Goal: Information Seeking & Learning: Learn about a topic

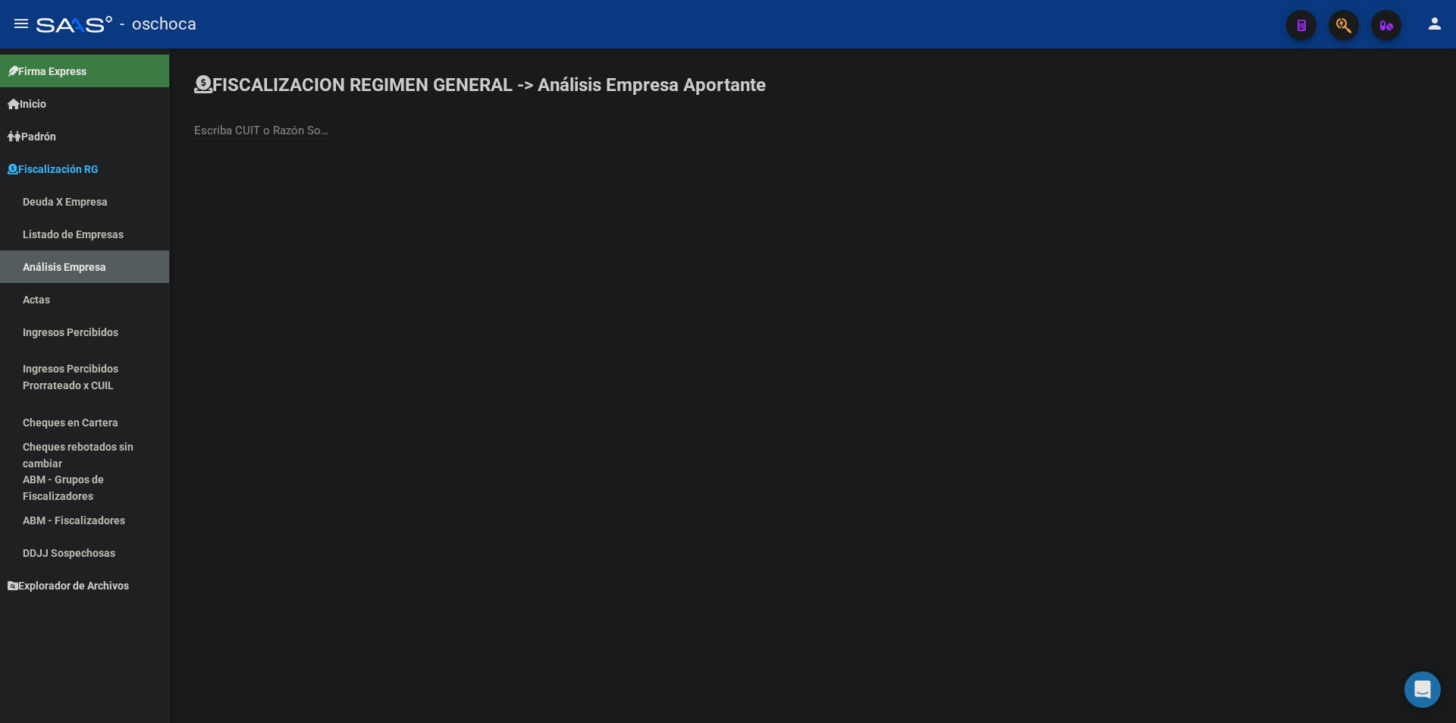
click at [236, 123] on div "Escriba CUIT o Razón Social para buscar" at bounding box center [262, 125] width 136 height 33
type input "tilda"
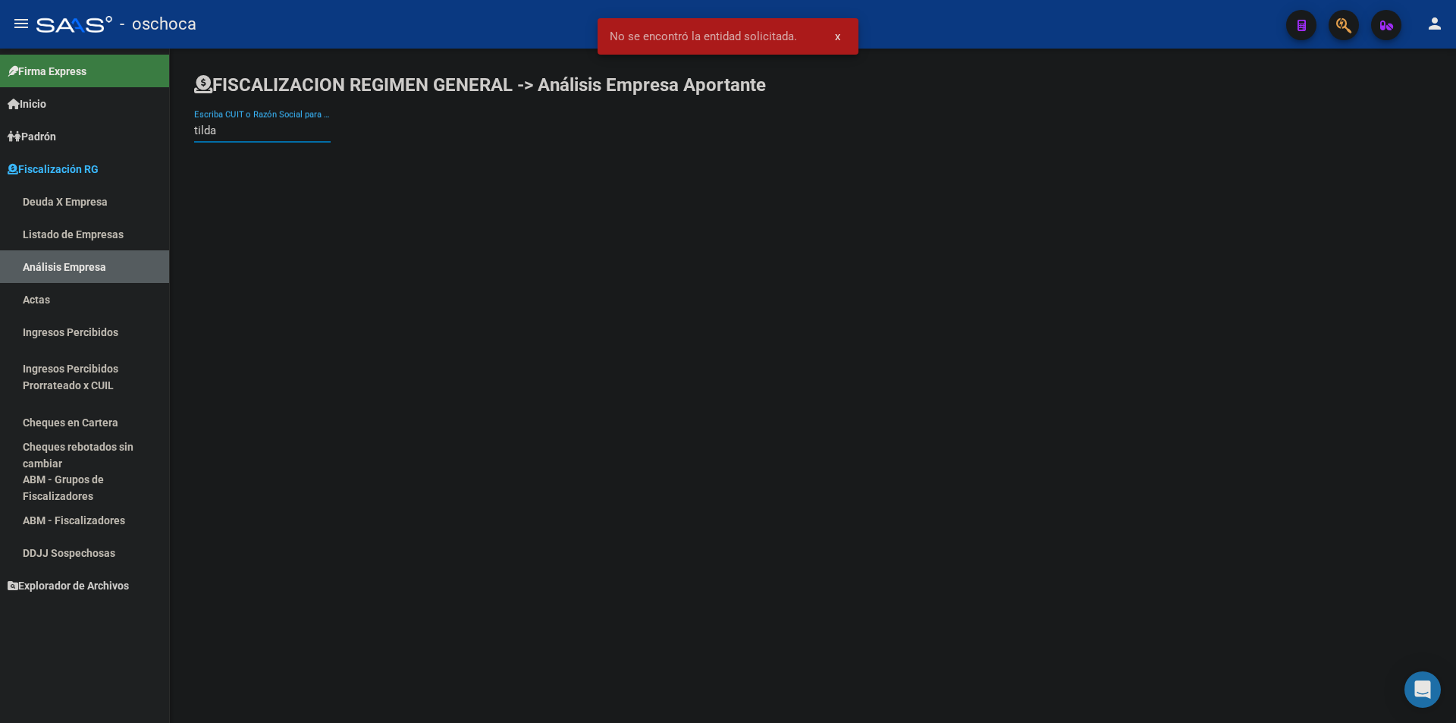
click at [235, 136] on input "tilda" at bounding box center [262, 131] width 136 height 14
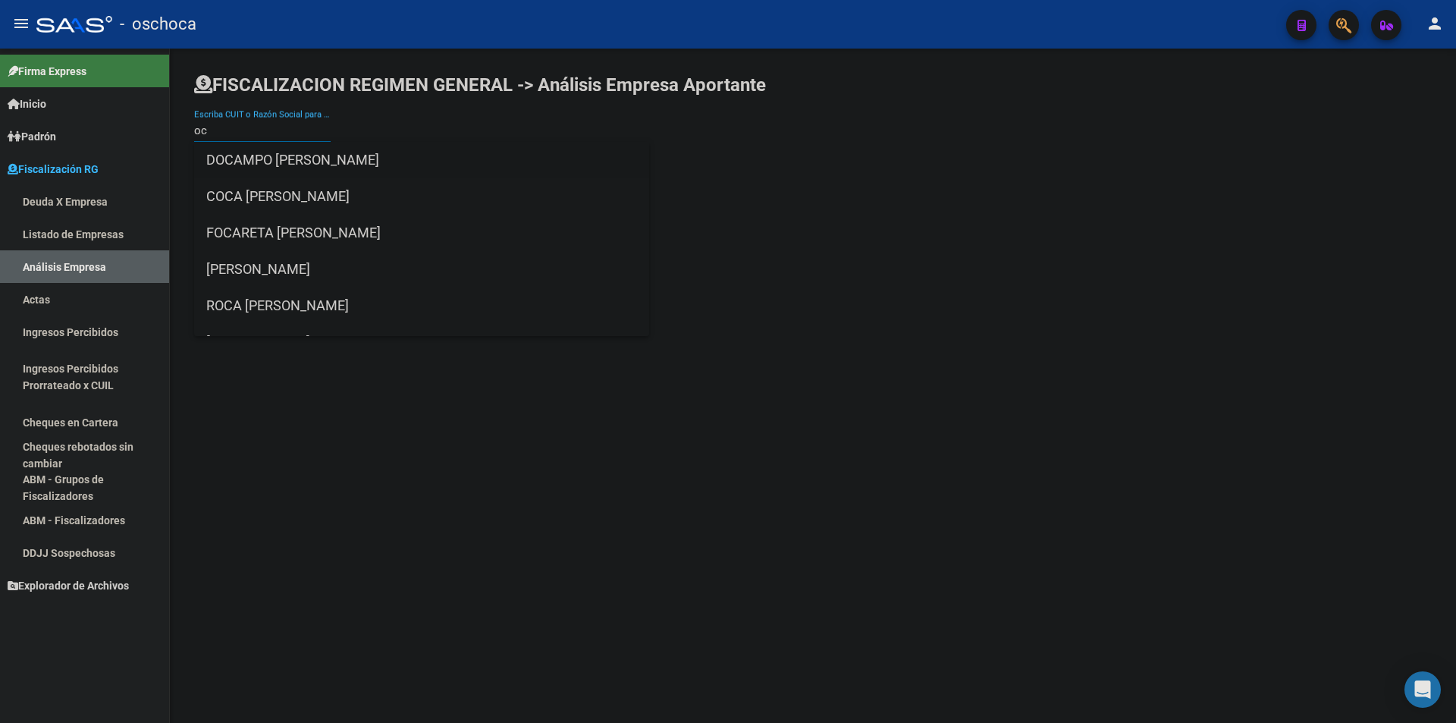
type input "o"
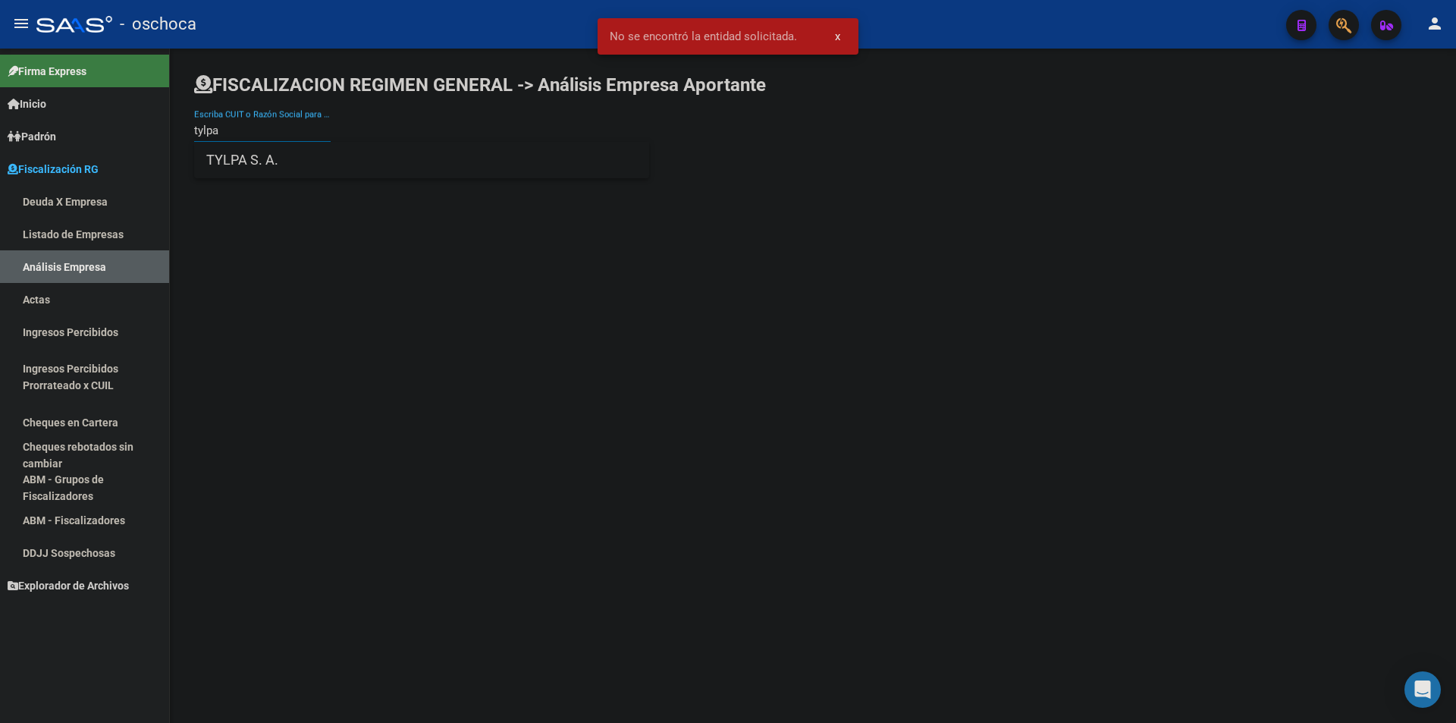
type input "tylpa"
click at [236, 173] on span "TYLPA S. A." at bounding box center [421, 160] width 431 height 36
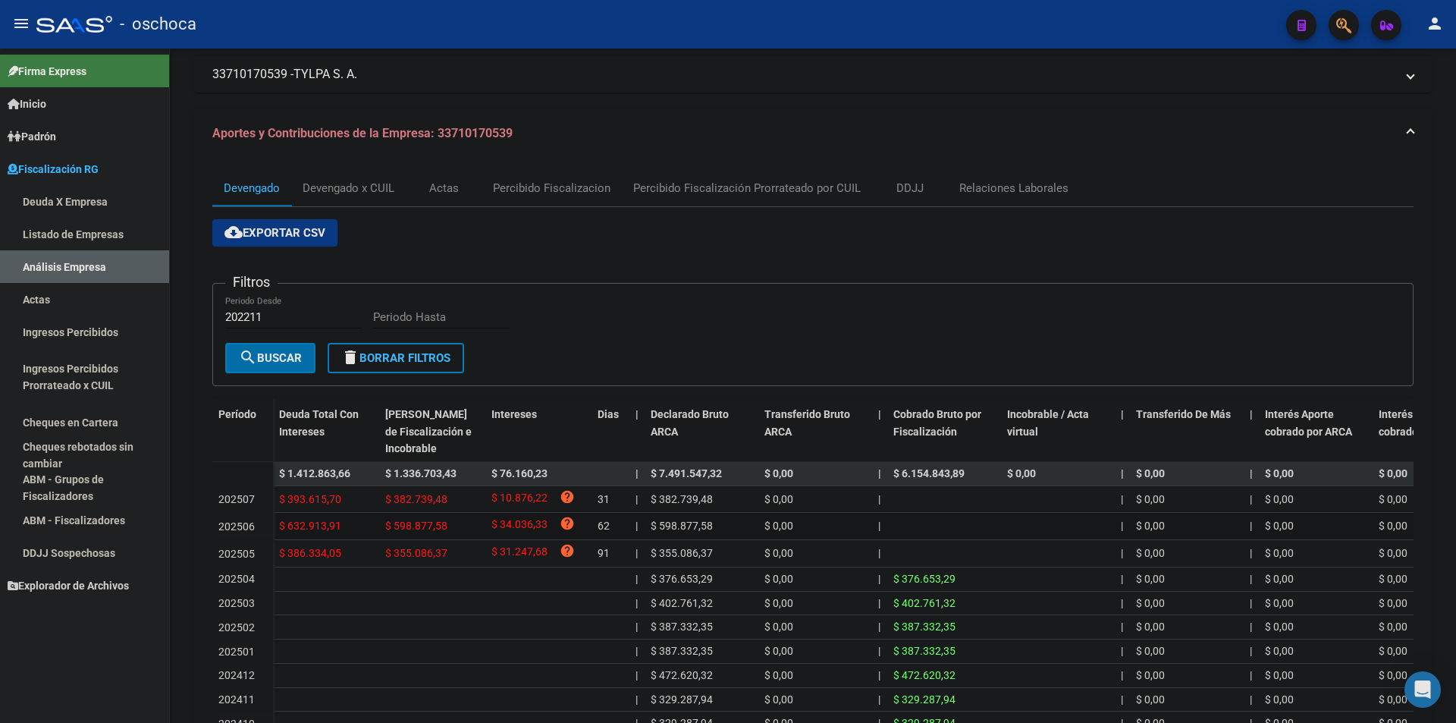
scroll to position [224, 0]
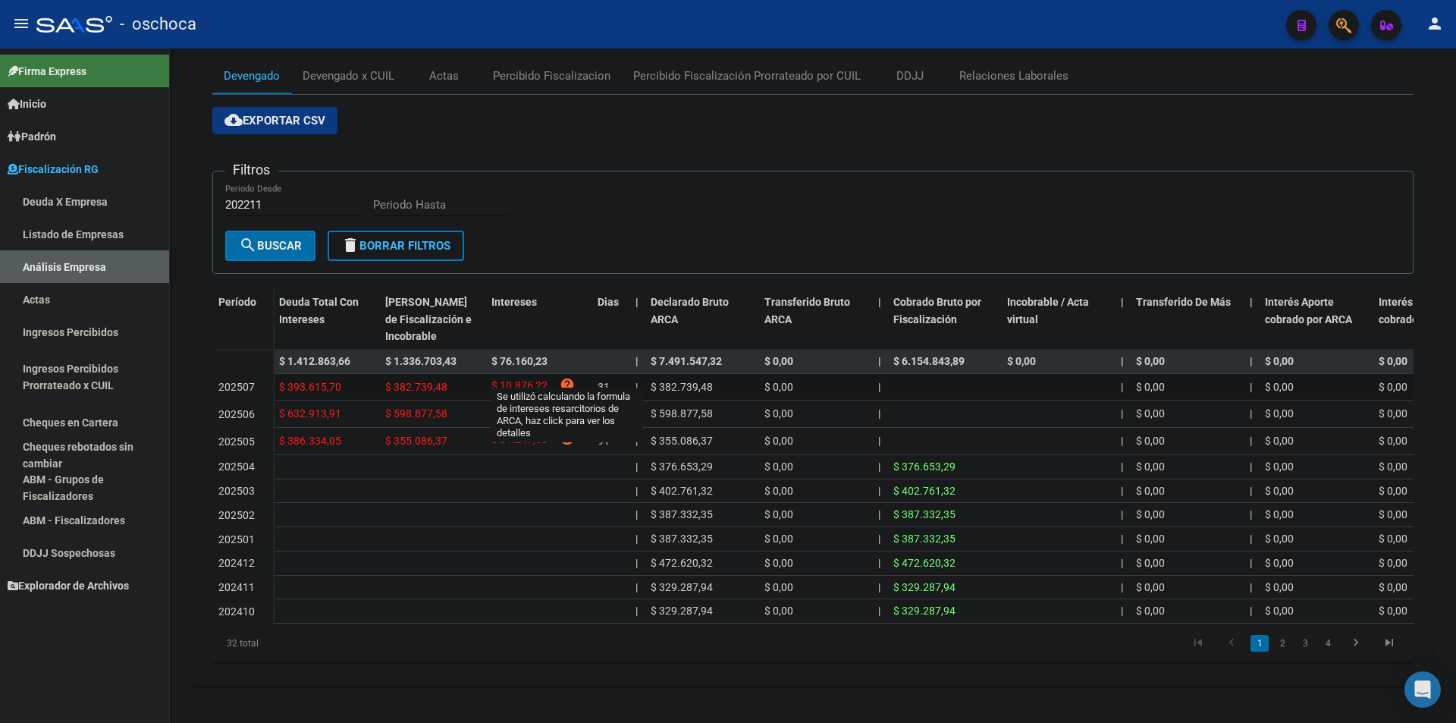
click at [568, 377] on icon "help" at bounding box center [567, 384] width 15 height 15
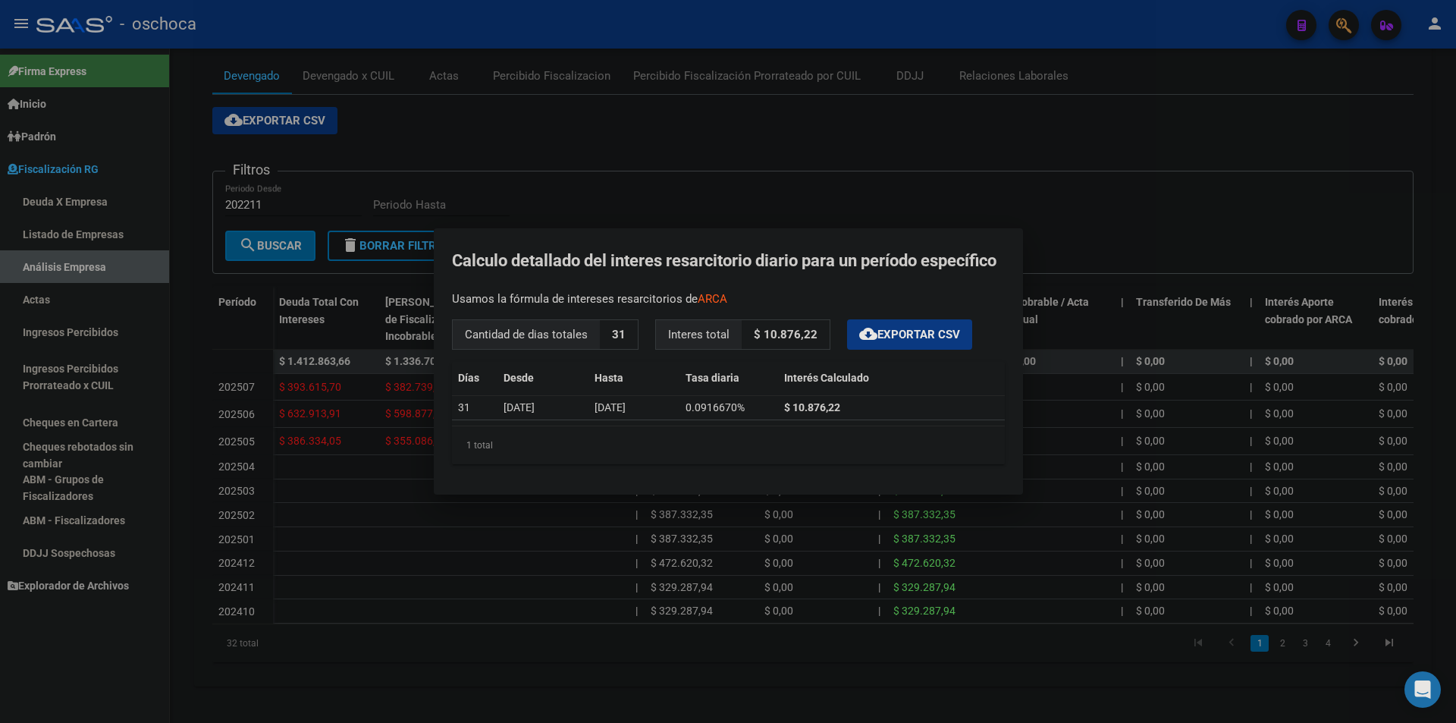
drag, startPoint x: 745, startPoint y: 331, endPoint x: 820, endPoint y: 332, distance: 74.3
click at [820, 332] on p "$ 10.876,22" at bounding box center [786, 335] width 88 height 30
drag, startPoint x: 778, startPoint y: 335, endPoint x: 811, endPoint y: 327, distance: 34.4
click at [811, 328] on strong "$ 10.876,22" at bounding box center [786, 335] width 64 height 14
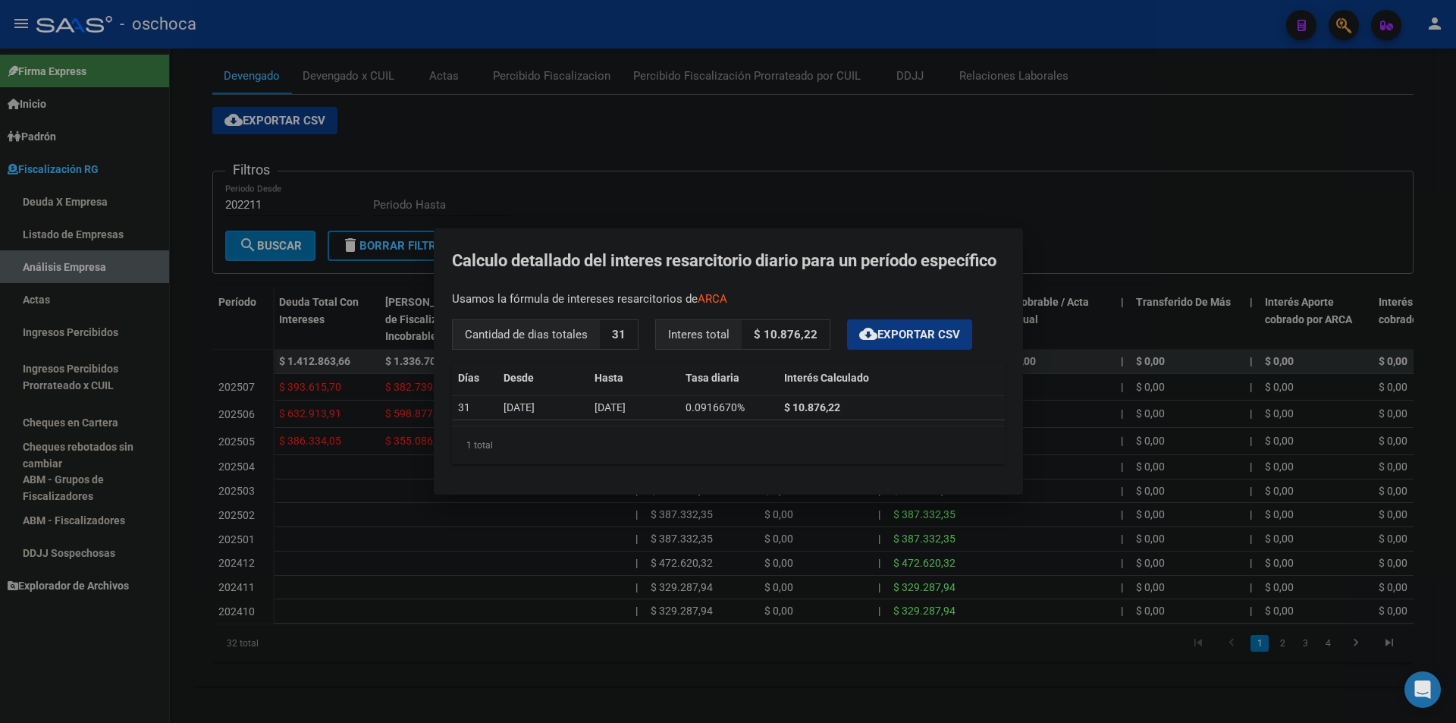
click at [815, 335] on p "$ 10.876,22" at bounding box center [786, 335] width 88 height 30
click at [783, 335] on strong "$ 10.876,22" at bounding box center [786, 335] width 64 height 14
click at [367, 388] on div at bounding box center [728, 361] width 1456 height 723
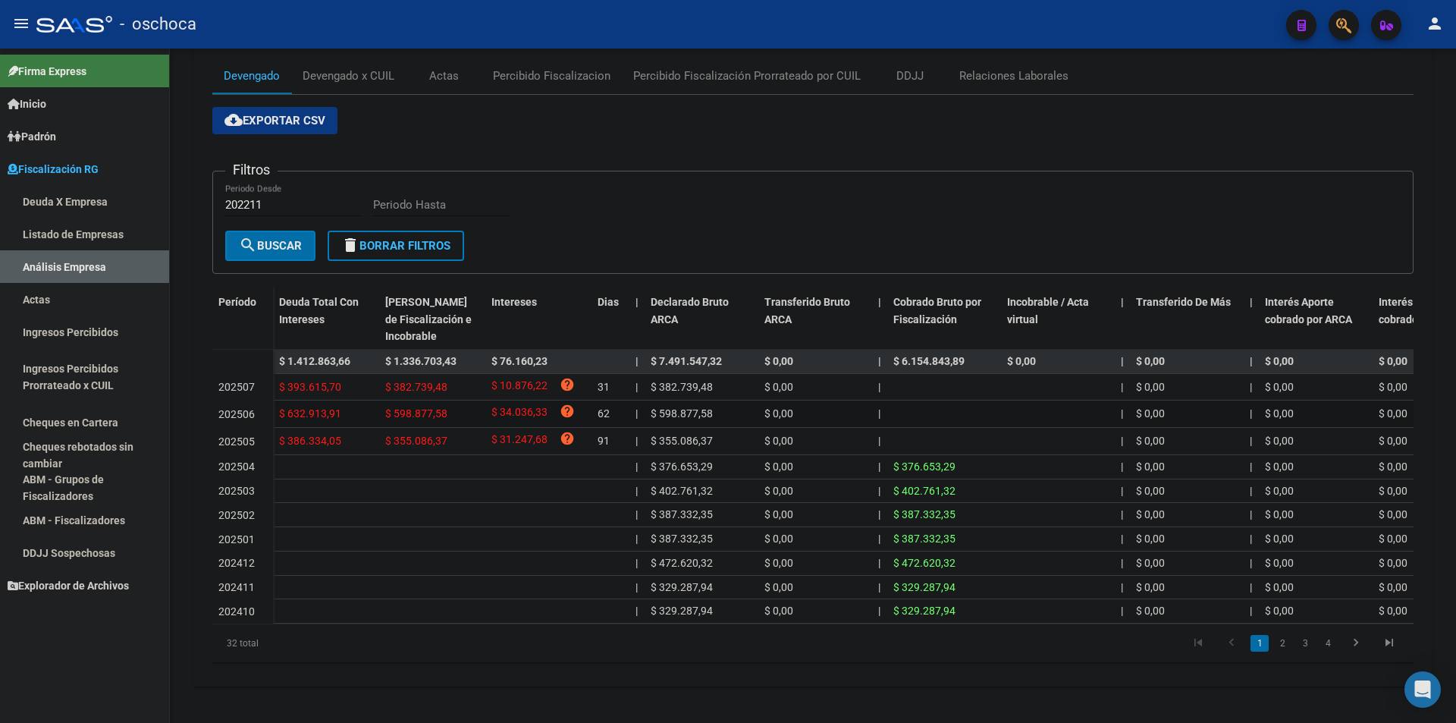
drag, startPoint x: 344, startPoint y: 401, endPoint x: 286, endPoint y: 400, distance: 57.7
click at [286, 405] on div "$ 632.913,91" at bounding box center [326, 413] width 94 height 17
click at [286, 407] on span "$ 632.913,91" at bounding box center [310, 413] width 62 height 12
click at [419, 381] on span "$ 382.739,48" at bounding box center [416, 387] width 62 height 12
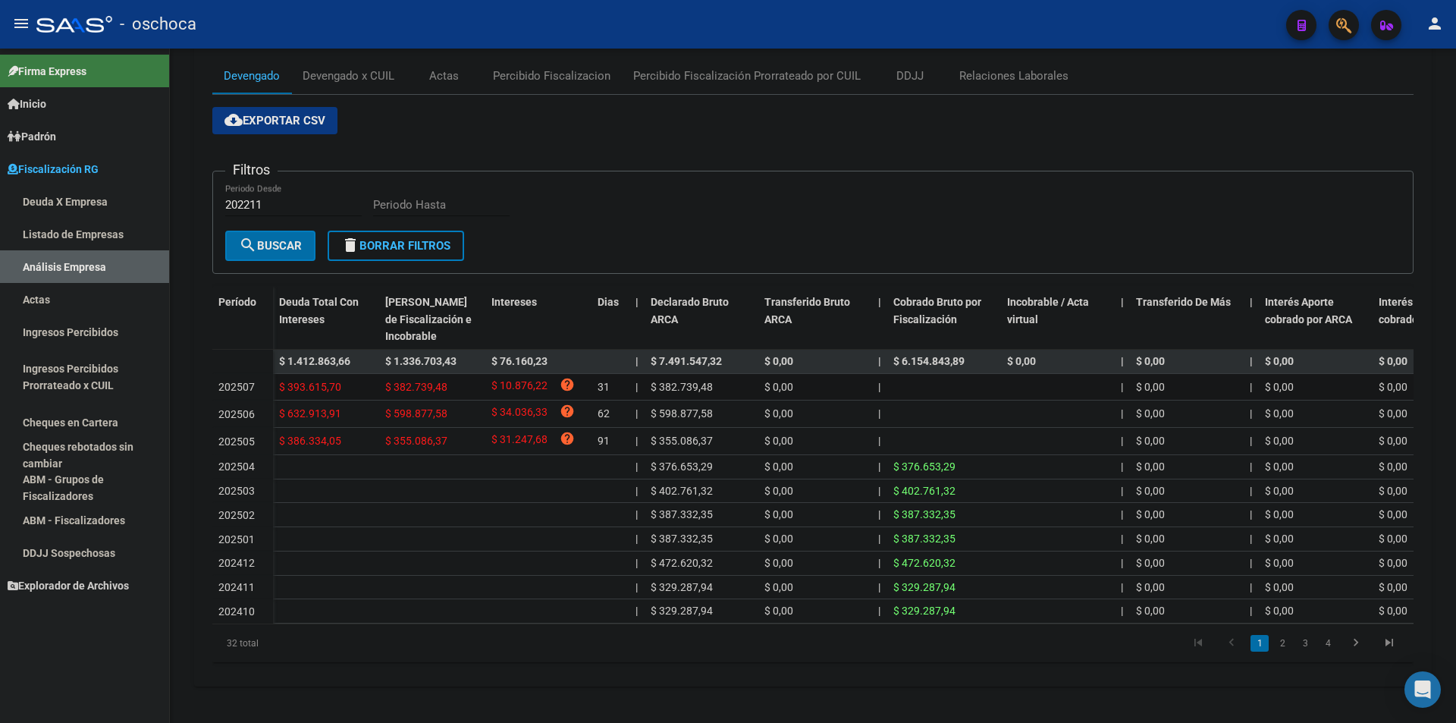
click at [418, 381] on span "$ 382.739,48" at bounding box center [416, 387] width 62 height 12
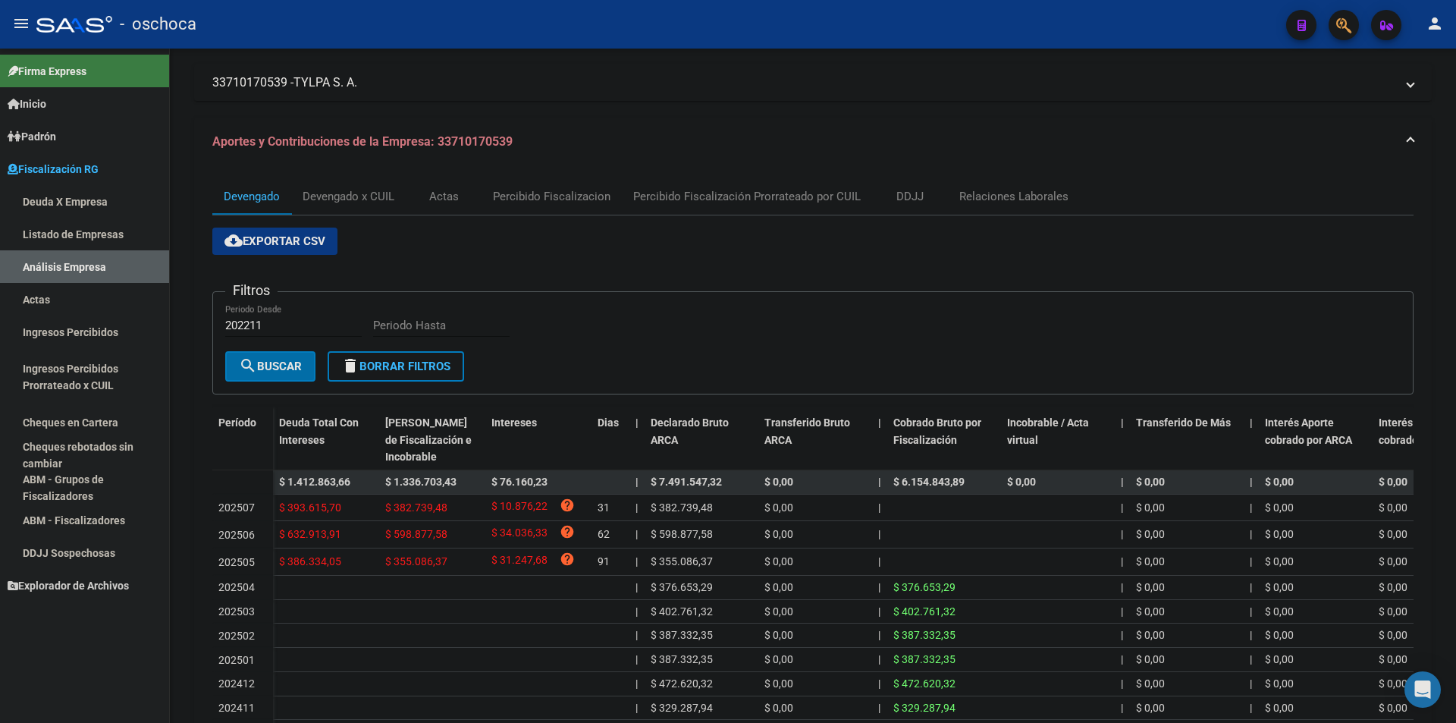
scroll to position [0, 0]
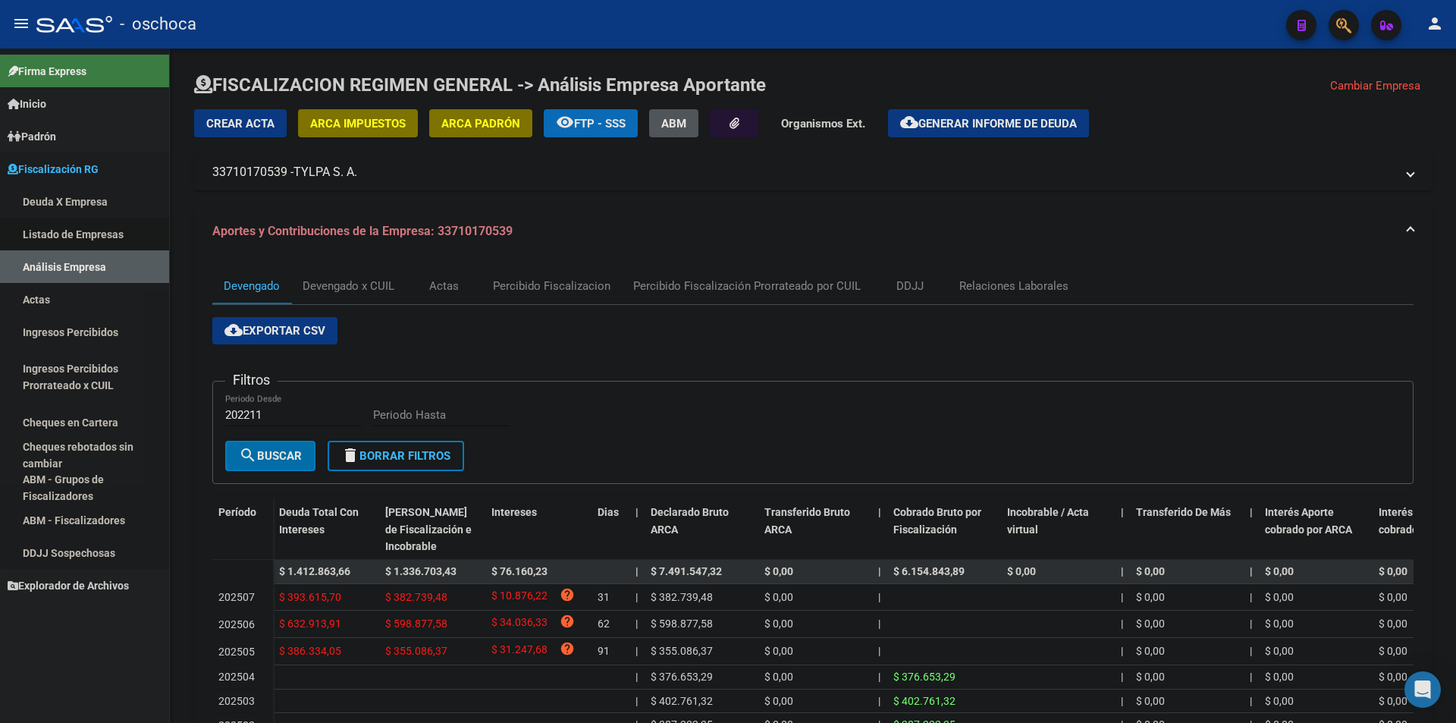
click at [96, 244] on link "Listado de Empresas" at bounding box center [84, 234] width 169 height 33
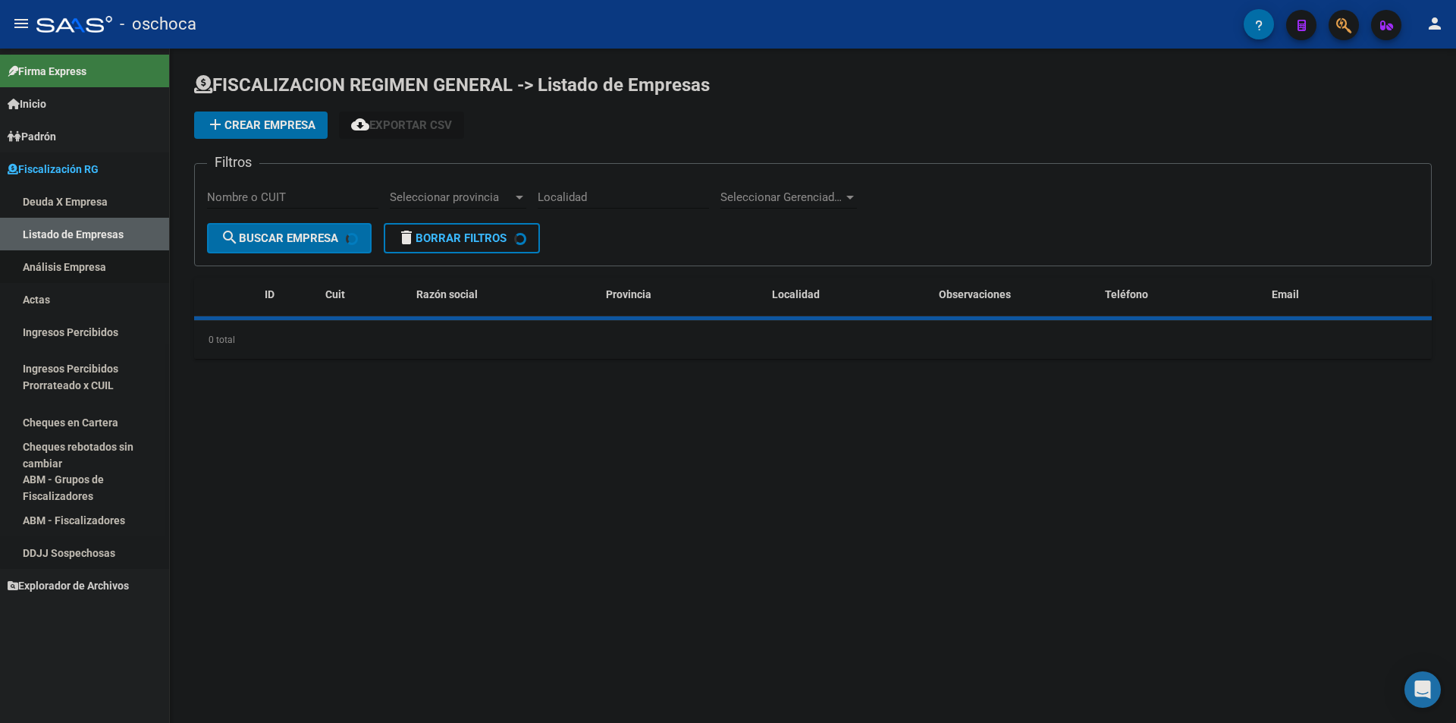
click at [92, 270] on link "Análisis Empresa" at bounding box center [84, 266] width 169 height 33
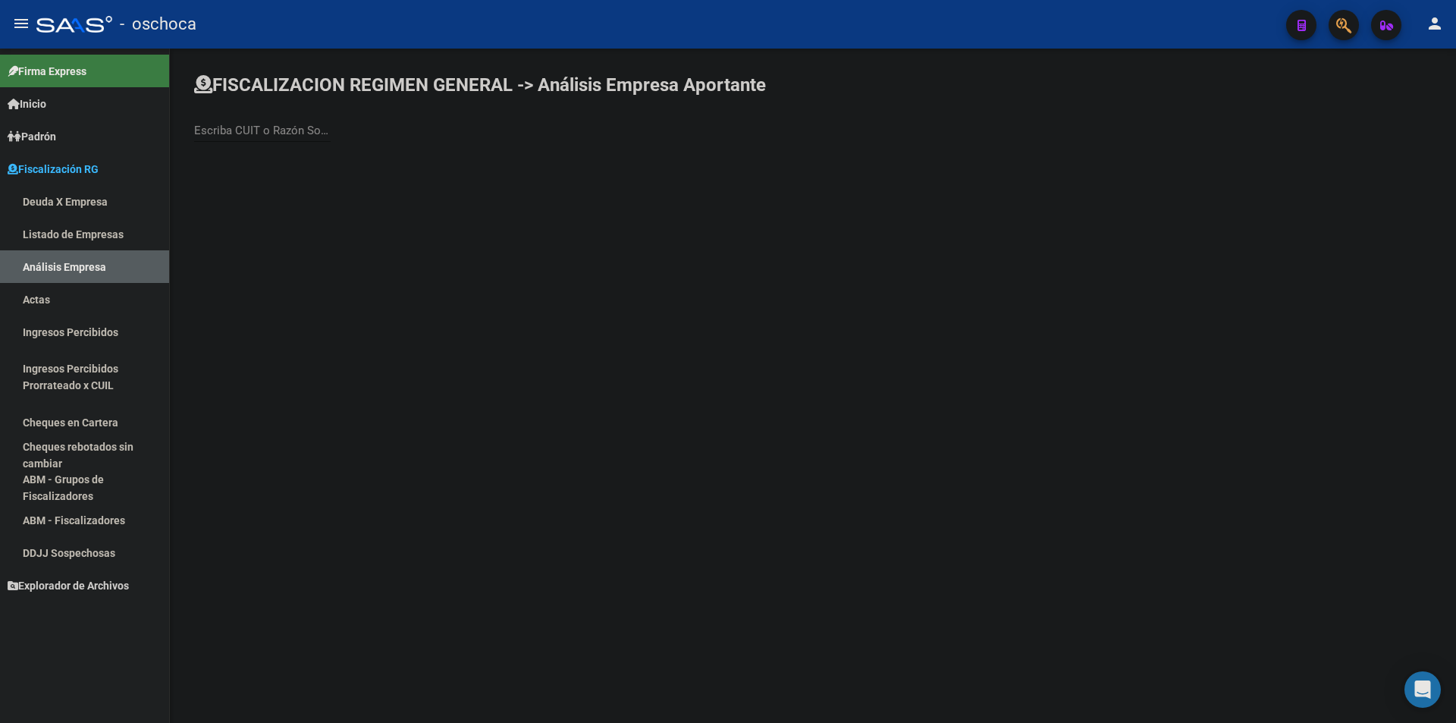
click at [249, 120] on div "Escriba CUIT o Razón Social para buscar" at bounding box center [262, 125] width 136 height 33
type input "oca log"
click at [260, 161] on span "OCA LOG S.A." at bounding box center [421, 160] width 431 height 36
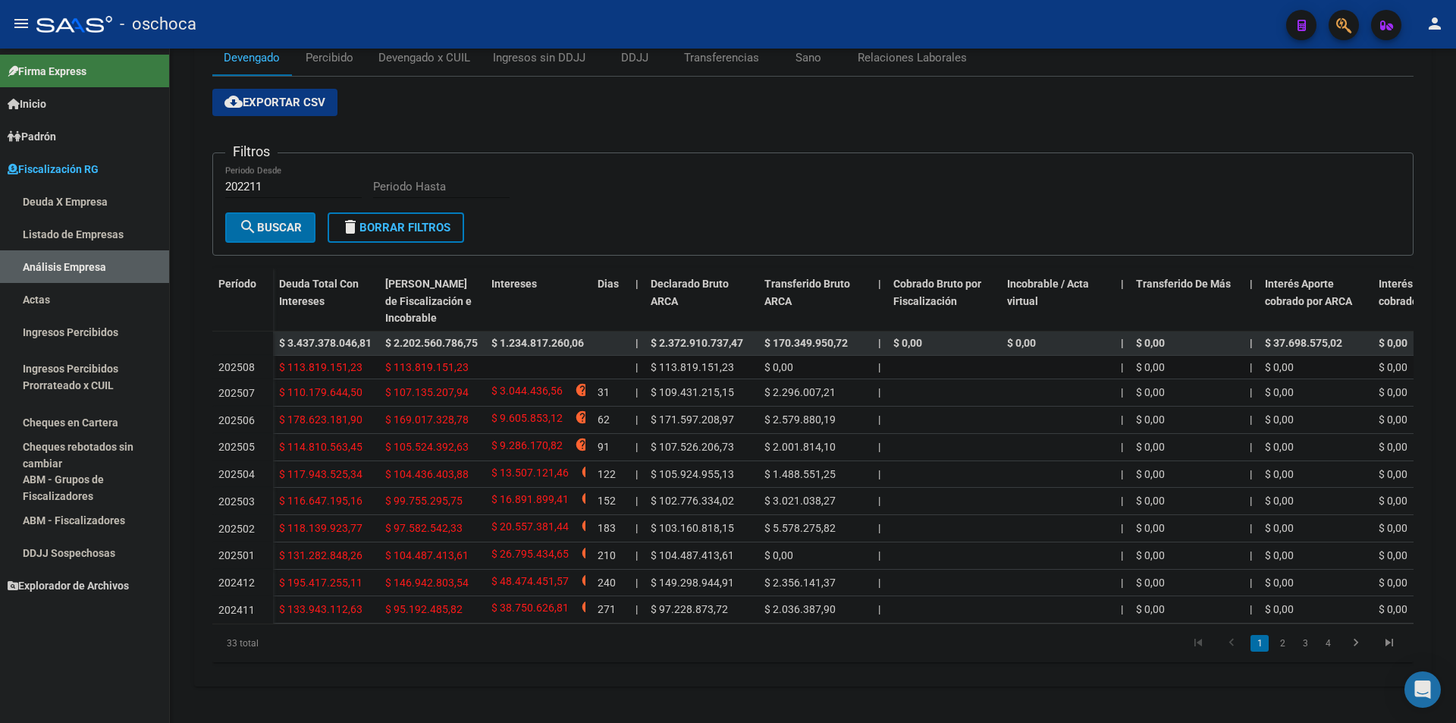
scroll to position [171, 0]
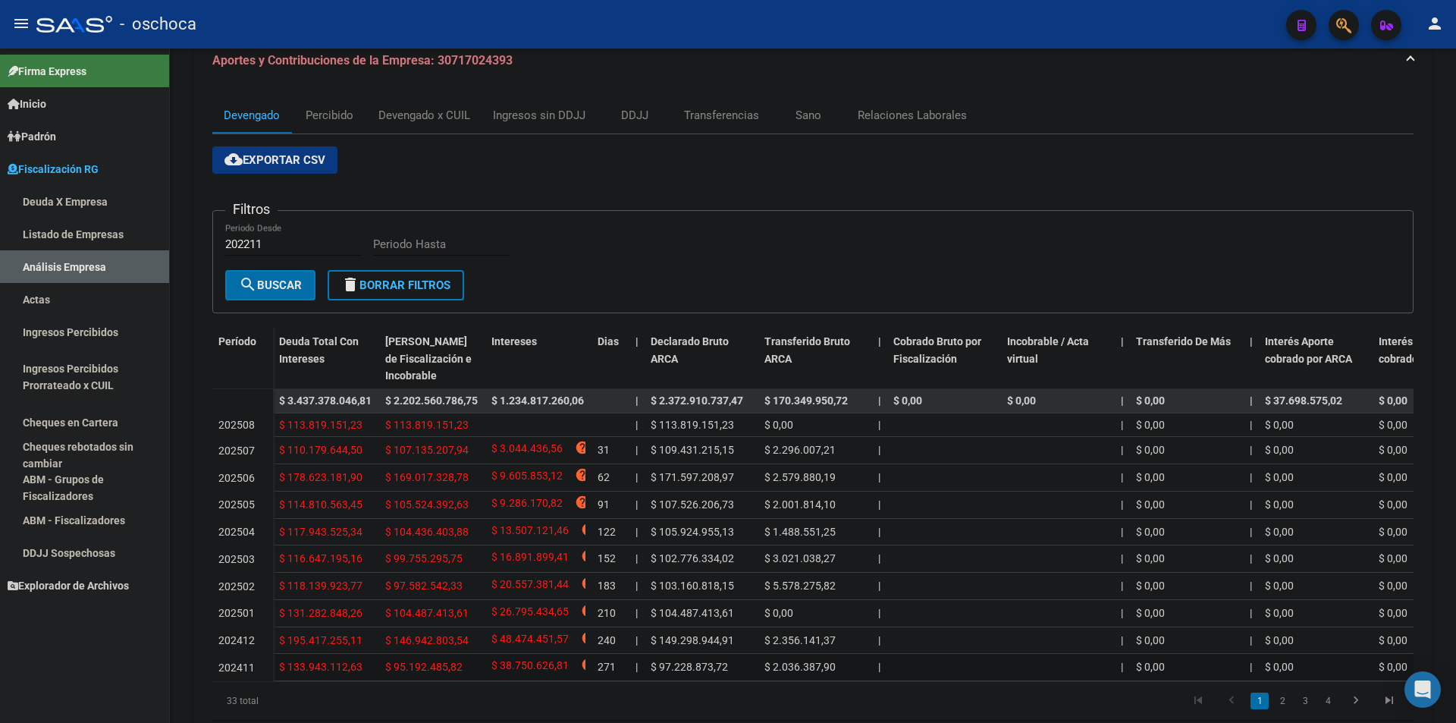
drag, startPoint x: 381, startPoint y: 424, endPoint x: 469, endPoint y: 675, distance: 265.7
click at [469, 675] on datatable-scroller "$ 3.437.378.046,81 $ 2.202.560.786,75 $ 1.234.817.260,06 | $ 2.372.910.737,47 $…" at bounding box center [812, 535] width 1201 height 292
click at [467, 675] on div "$ 95.192.485,82" at bounding box center [432, 666] width 94 height 17
drag, startPoint x: 465, startPoint y: 673, endPoint x: 380, endPoint y: 675, distance: 84.9
click at [380, 675] on datatable-body-cell "$ 95.192.485,82" at bounding box center [432, 667] width 106 height 27
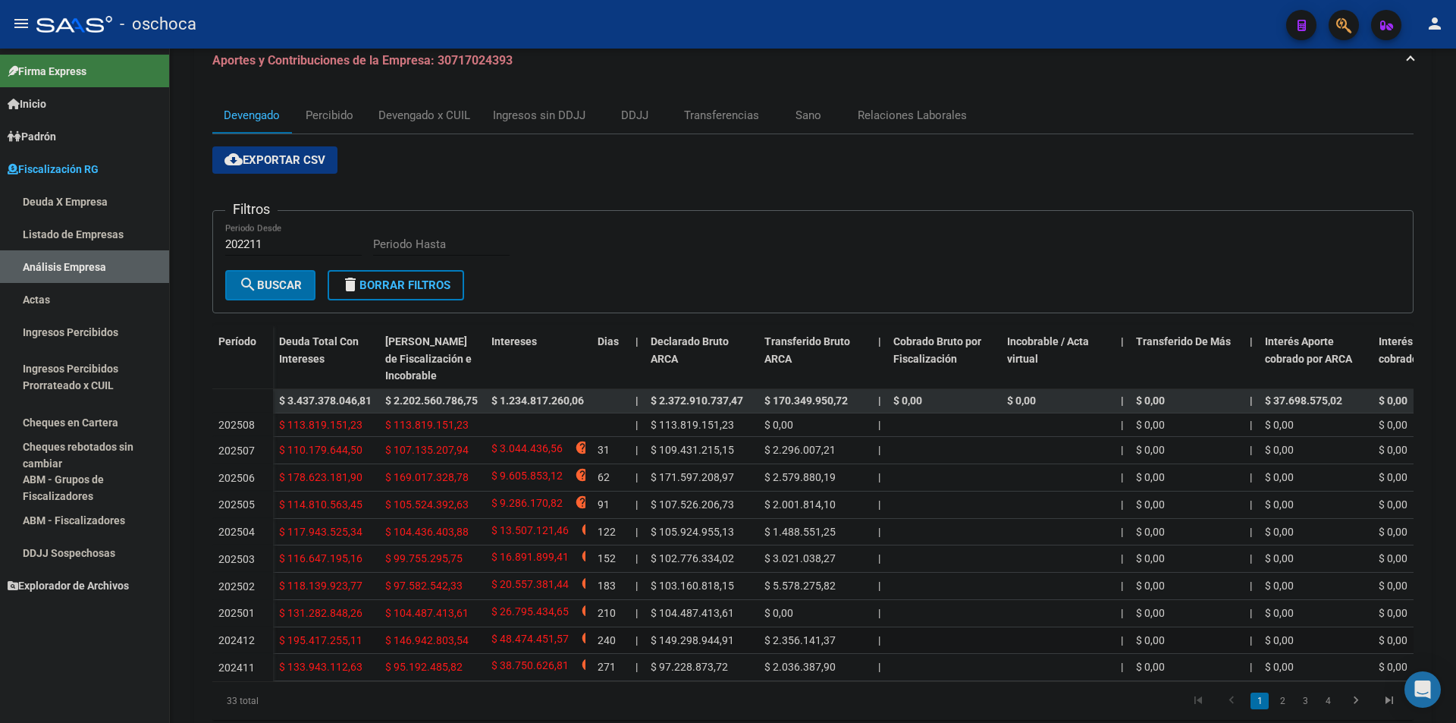
drag, startPoint x: 471, startPoint y: 636, endPoint x: 375, endPoint y: 643, distance: 96.5
click at [375, 643] on div "$ 195.417.255,11 $ 146.942.803,54 $ 48.474.451,57 help 240 | $ 149.298.944,91 $…" at bounding box center [1179, 640] width 1812 height 27
drag, startPoint x: 384, startPoint y: 615, endPoint x: 466, endPoint y: 595, distance: 84.2
click at [472, 617] on datatable-body-cell "$ 104.487.413,61" at bounding box center [432, 613] width 106 height 27
drag, startPoint x: 436, startPoint y: 591, endPoint x: 380, endPoint y: 589, distance: 56.2
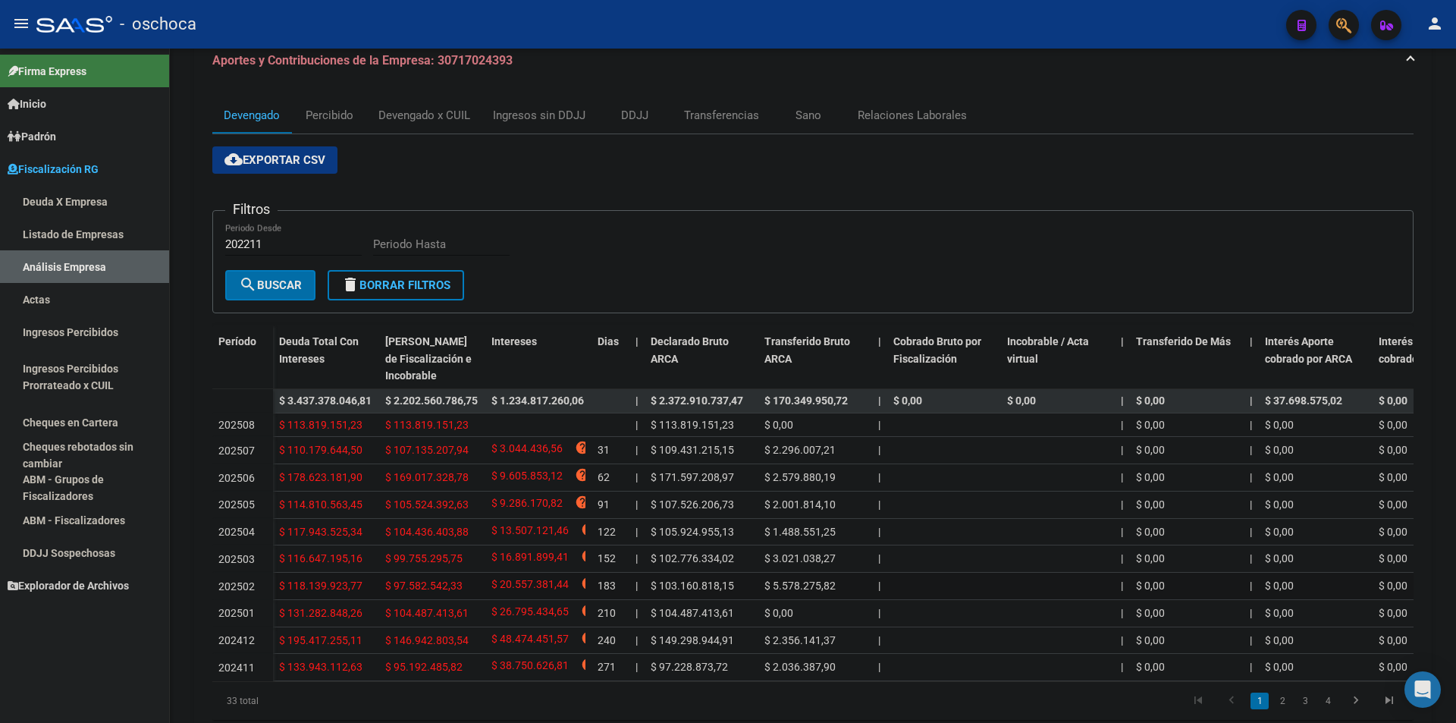
click at [380, 589] on datatable-body-cell "$ 97.582.542,33" at bounding box center [432, 586] width 106 height 27
drag, startPoint x: 425, startPoint y: 569, endPoint x: 470, endPoint y: 561, distance: 46.1
click at [470, 565] on datatable-body-cell "$ 99.755.295,75" at bounding box center [432, 558] width 106 height 27
drag, startPoint x: 469, startPoint y: 531, endPoint x: 372, endPoint y: 526, distance: 97.2
click at [372, 526] on div "$ 117.943.525,34 $ 104.436.403,88 $ 13.507.121,46 help 122 | $ 105.924.955,13 $…" at bounding box center [1179, 532] width 1812 height 27
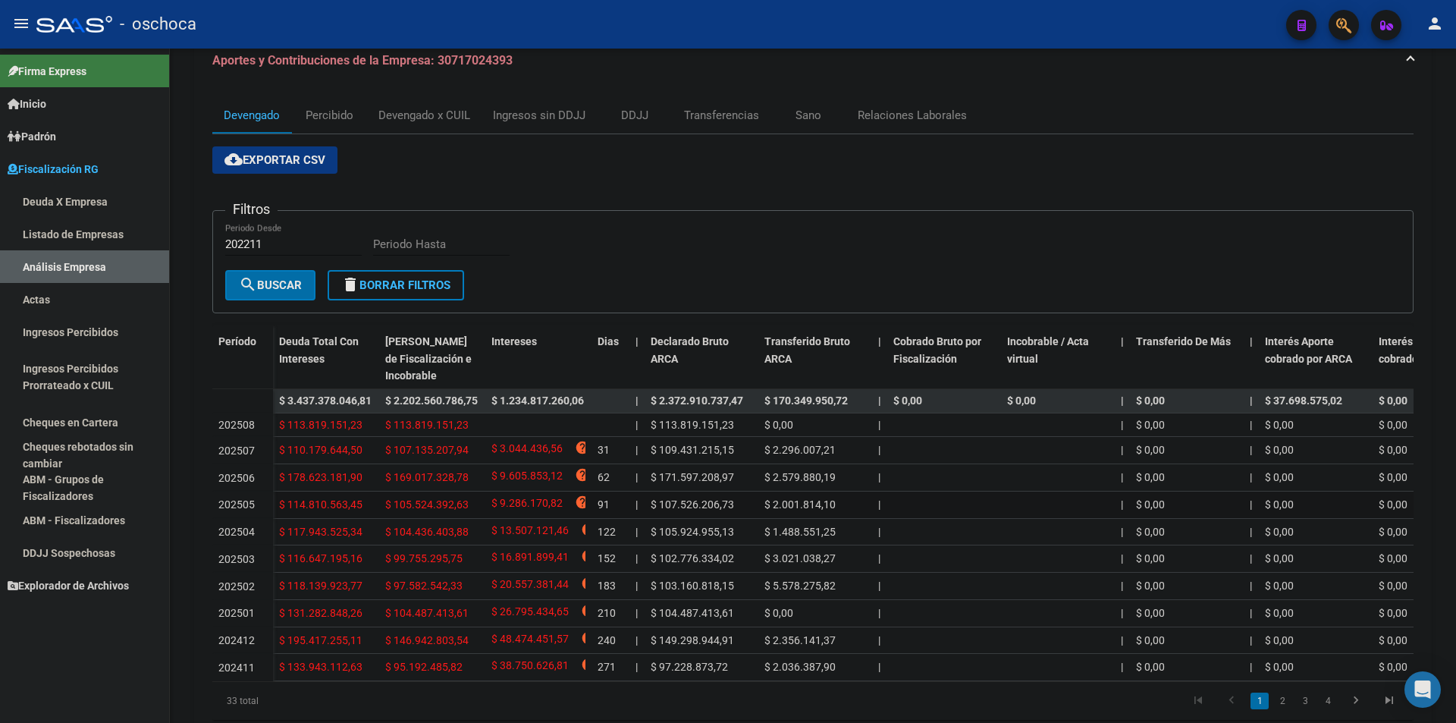
drag, startPoint x: 378, startPoint y: 504, endPoint x: 481, endPoint y: 509, distance: 102.5
click at [481, 509] on div "$ 114.810.563,45 $ 105.524.392,63 $ 9.286.170,82 help 91 | $ 107.526.206,73 $ 2…" at bounding box center [1179, 504] width 1812 height 27
drag, startPoint x: 469, startPoint y: 482, endPoint x: 381, endPoint y: 475, distance: 88.2
click at [381, 475] on datatable-body-cell "$ 169.017.328,78" at bounding box center [432, 477] width 106 height 27
drag, startPoint x: 392, startPoint y: 450, endPoint x: 476, endPoint y: 449, distance: 84.2
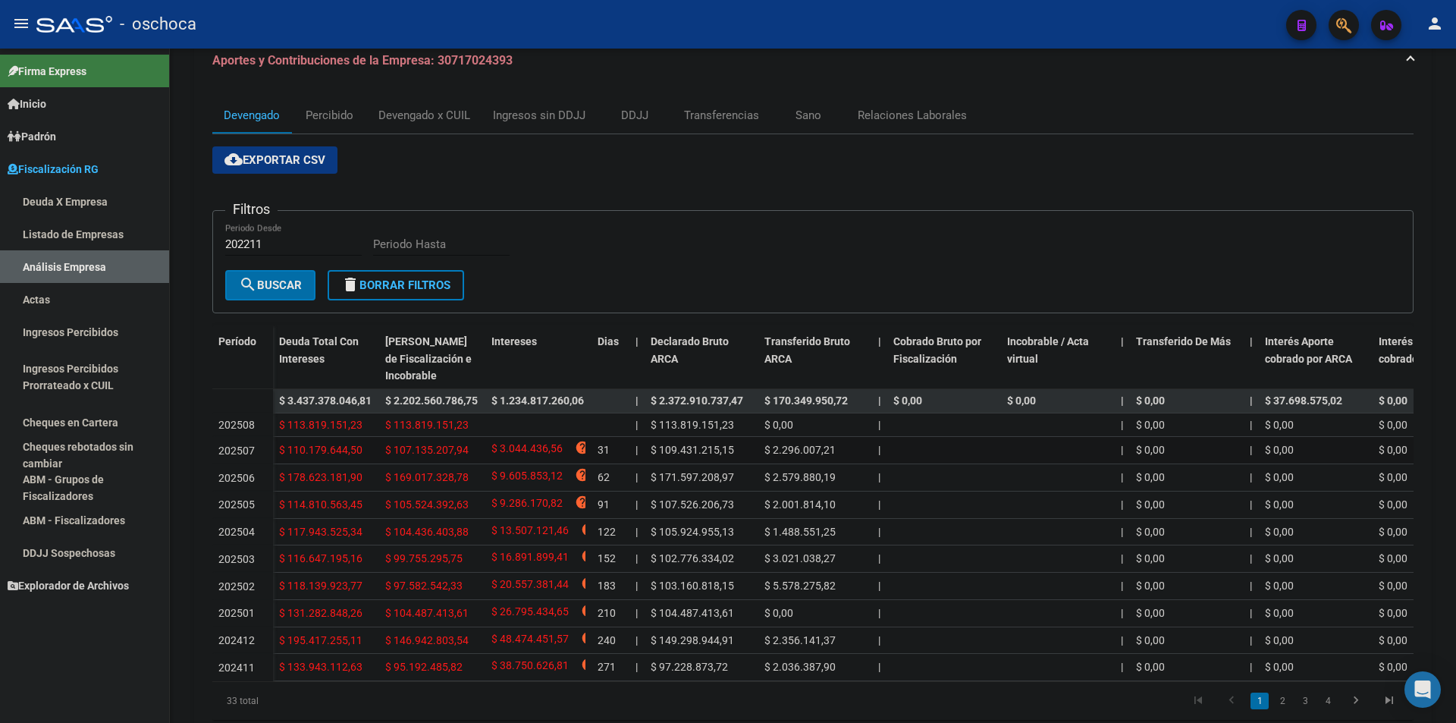
click at [476, 449] on datatable-body-cell "$ 107.135.207,94" at bounding box center [432, 450] width 106 height 27
click at [468, 419] on div "$ 113.819.151,23" at bounding box center [432, 424] width 94 height 17
drag, startPoint x: 384, startPoint y: 422, endPoint x: 470, endPoint y: 425, distance: 86.5
click at [470, 425] on datatable-body-cell "$ 113.819.151,23" at bounding box center [432, 425] width 106 height 24
drag, startPoint x: 469, startPoint y: 448, endPoint x: 379, endPoint y: 449, distance: 89.5
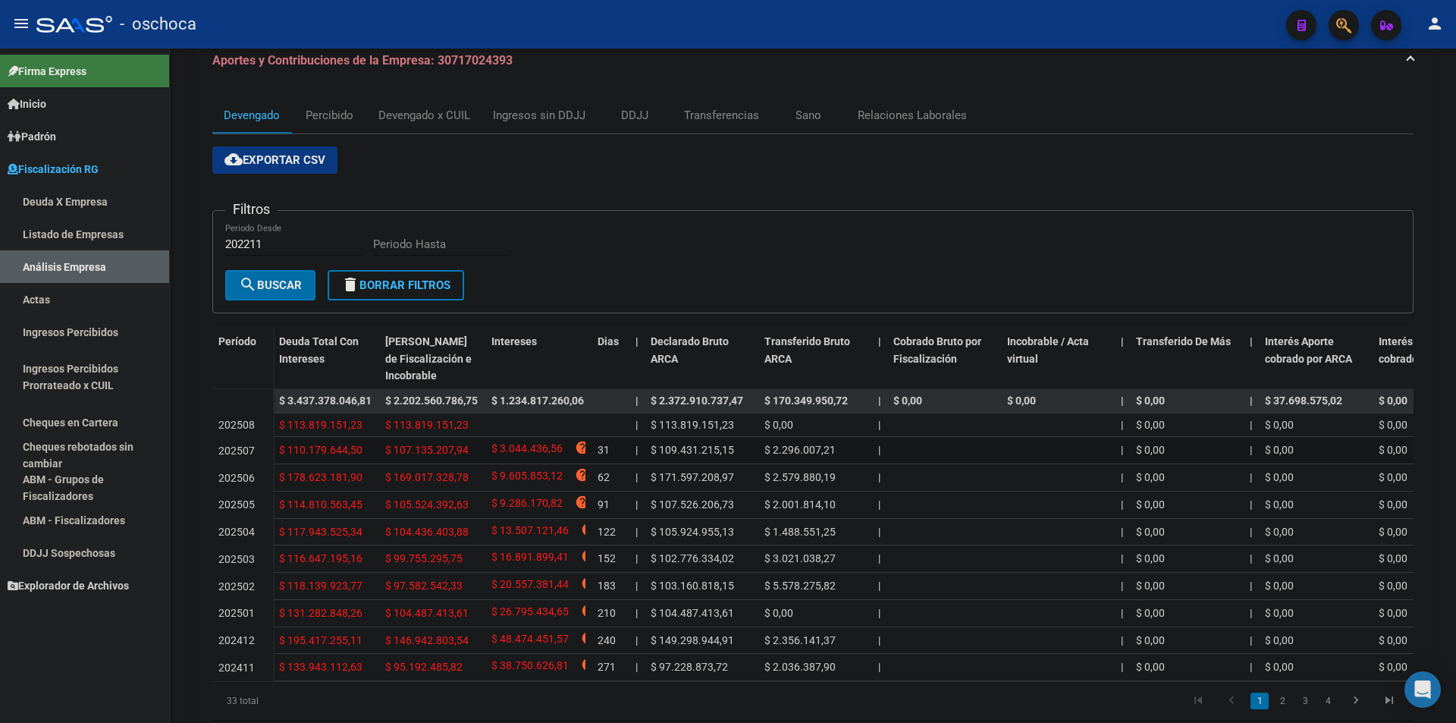
click at [379, 449] on datatable-body-cell "$ 107.135.207,94" at bounding box center [432, 450] width 106 height 27
drag, startPoint x: 381, startPoint y: 482, endPoint x: 468, endPoint y: 485, distance: 86.5
click at [468, 485] on datatable-body-cell "$ 169.017.328,78" at bounding box center [432, 477] width 106 height 27
drag, startPoint x: 472, startPoint y: 507, endPoint x: 373, endPoint y: 507, distance: 98.6
click at [373, 507] on div "$ 114.810.563,45 $ 105.524.392,63 $ 9.286.170,82 help 91 | $ 107.526.206,73 $ 2…" at bounding box center [1179, 504] width 1812 height 27
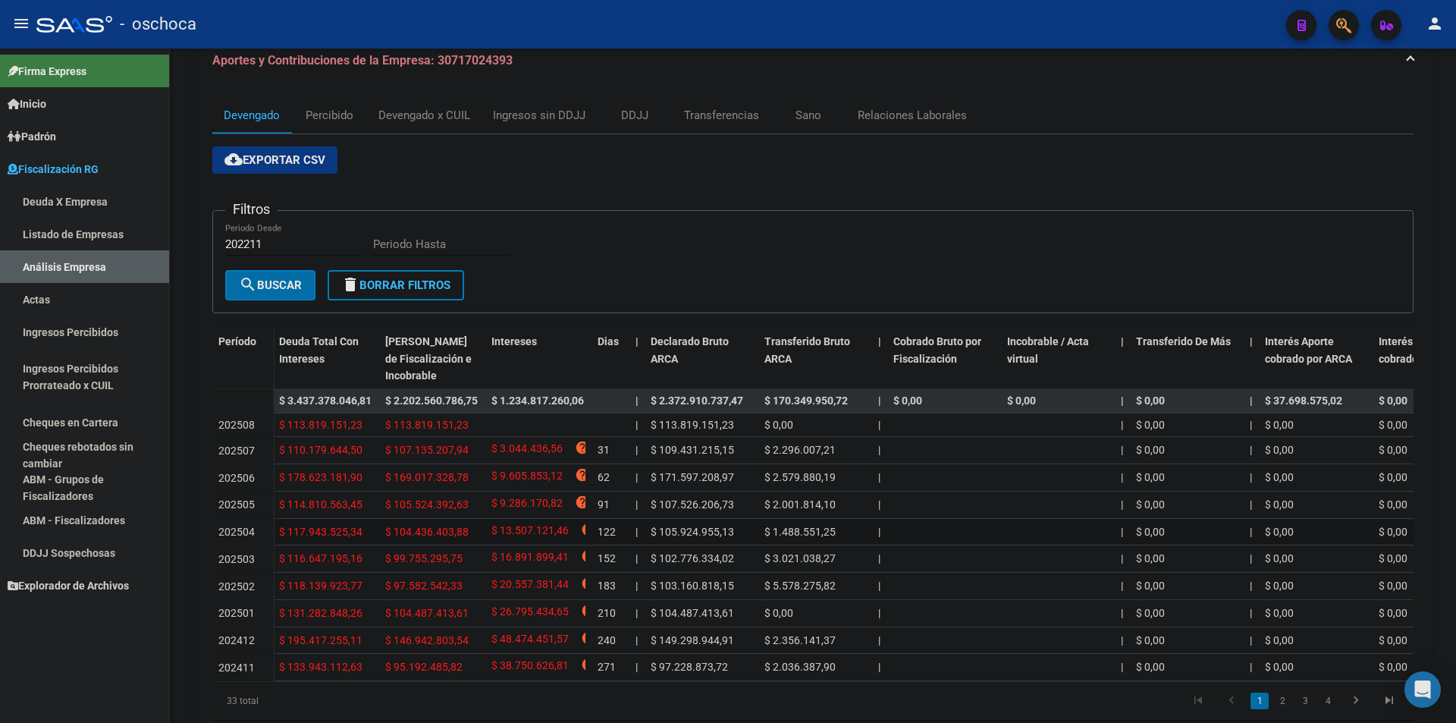
drag, startPoint x: 381, startPoint y: 535, endPoint x: 468, endPoint y: 535, distance: 86.5
click at [468, 535] on datatable-body-cell "$ 104.436.403,88" at bounding box center [432, 532] width 106 height 27
drag, startPoint x: 465, startPoint y: 561, endPoint x: 375, endPoint y: 570, distance: 89.9
click at [375, 570] on div "$ 116.647.195,16 $ 99.755.295,75 $ 16.891.899,41 help 152 | $ 102.776.334,02 $ …" at bounding box center [1179, 558] width 1812 height 27
drag, startPoint x: 390, startPoint y: 595, endPoint x: 466, endPoint y: 593, distance: 75.8
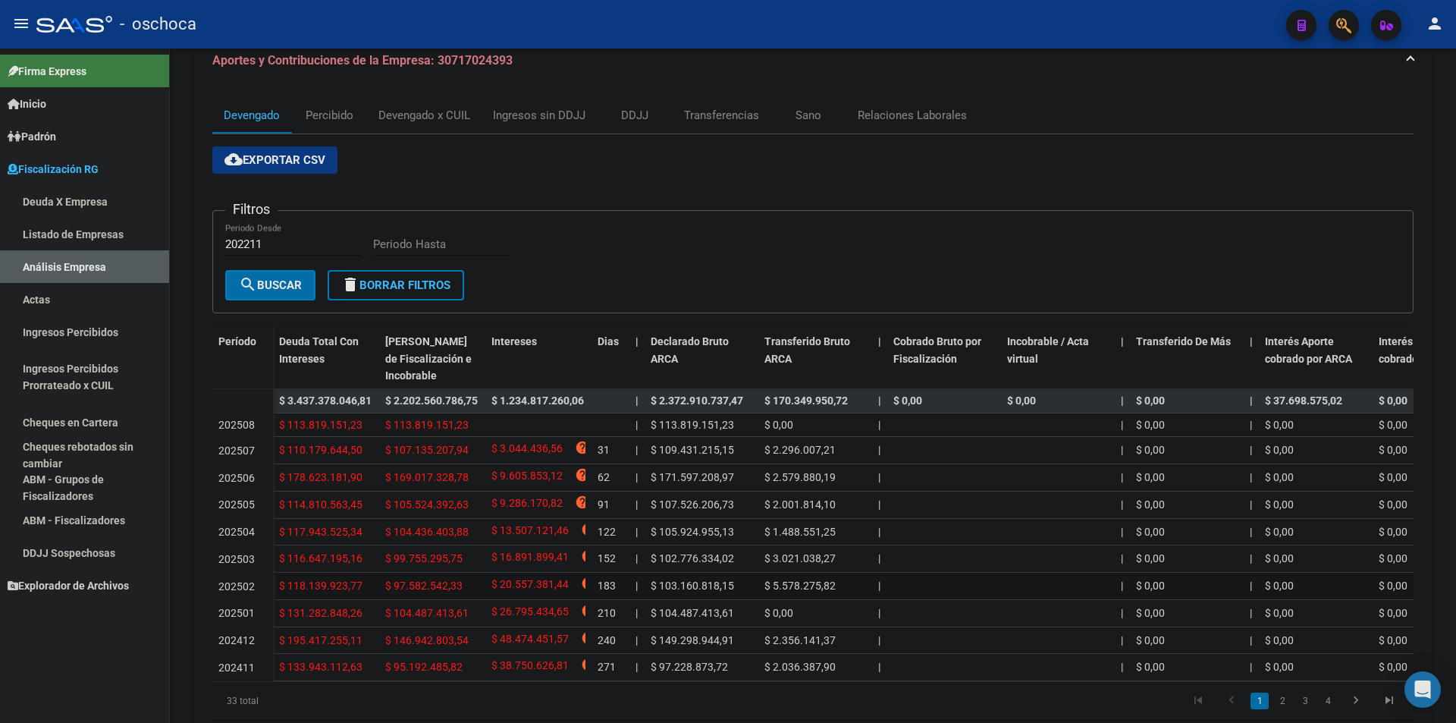
click at [463, 592] on div "$ 118.139.923,77 $ 97.582.542,33 $ 20.557.381,44 help 183 | $ 103.160.818,15 $ …" at bounding box center [1179, 586] width 1812 height 27
drag, startPoint x: 472, startPoint y: 613, endPoint x: 377, endPoint y: 644, distance: 99.8
click at [379, 626] on datatable-body-cell "$ 104.487.413,61" at bounding box center [432, 613] width 106 height 27
drag, startPoint x: 377, startPoint y: 647, endPoint x: 473, endPoint y: 651, distance: 96.4
click at [473, 651] on div "$ 195.417.255,11 $ 146.942.803,54 $ 48.474.451,57 help 240 | $ 149.298.944,91 $…" at bounding box center [1179, 640] width 1812 height 27
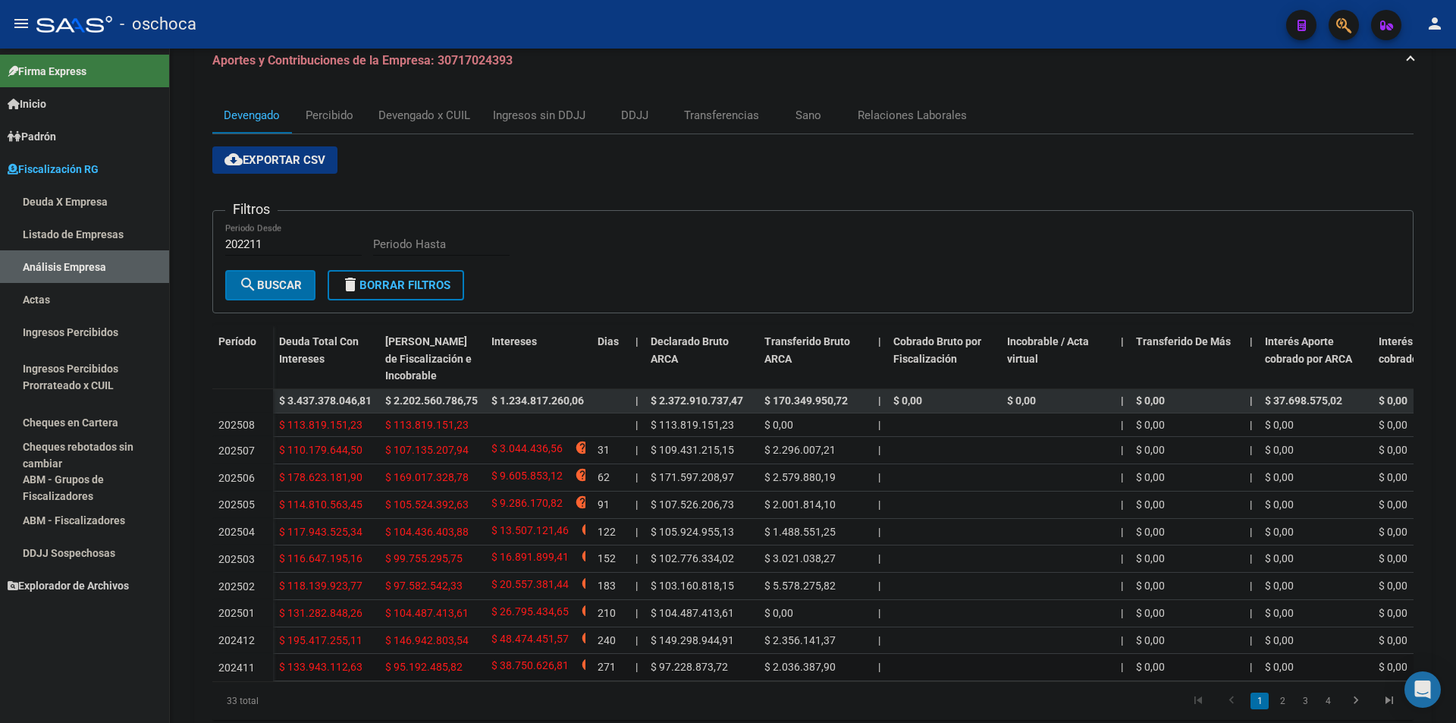
drag, startPoint x: 458, startPoint y: 672, endPoint x: 378, endPoint y: 679, distance: 80.7
click at [381, 680] on datatable-body-cell "$ 95.192.485,82" at bounding box center [432, 667] width 106 height 27
drag, startPoint x: 397, startPoint y: 646, endPoint x: 457, endPoint y: 644, distance: 59.2
click at [457, 644] on div "$ 195.417.255,11 $ 146.942.803,54 $ 48.474.451,57 help 240 | $ 149.298.944,91 $…" at bounding box center [1179, 640] width 1812 height 27
click at [469, 642] on div "$ 146.942.803,54" at bounding box center [432, 640] width 94 height 17
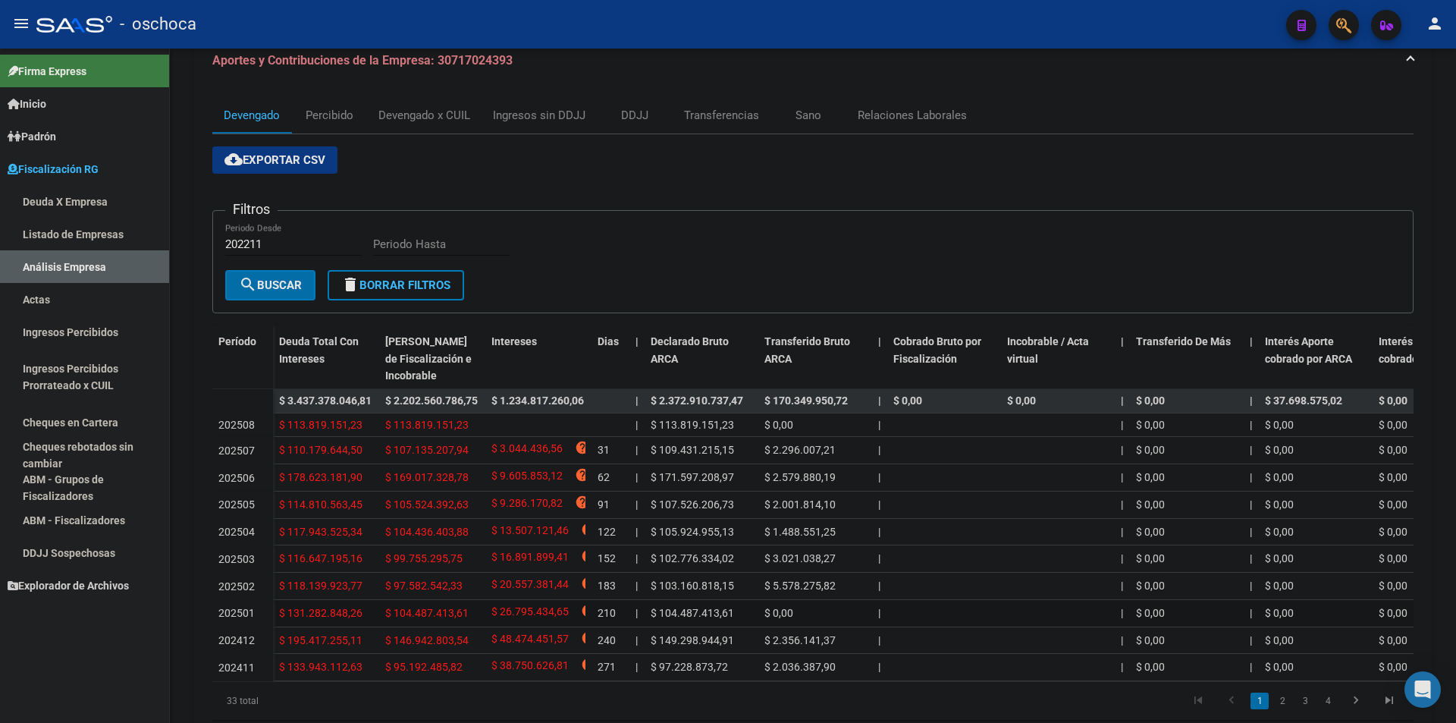
drag, startPoint x: 466, startPoint y: 617, endPoint x: 378, endPoint y: 605, distance: 88.7
click at [378, 606] on div "$ 131.282.848,26 $ 104.487.413,61 $ 26.795.434,65 help 210 | $ 104.487.413,61 $…" at bounding box center [1179, 613] width 1812 height 27
drag, startPoint x: 393, startPoint y: 595, endPoint x: 467, endPoint y: 588, distance: 74.6
click at [467, 588] on datatable-body-cell "$ 97.582.542,33" at bounding box center [432, 586] width 106 height 27
drag, startPoint x: 461, startPoint y: 560, endPoint x: 381, endPoint y: 551, distance: 80.1
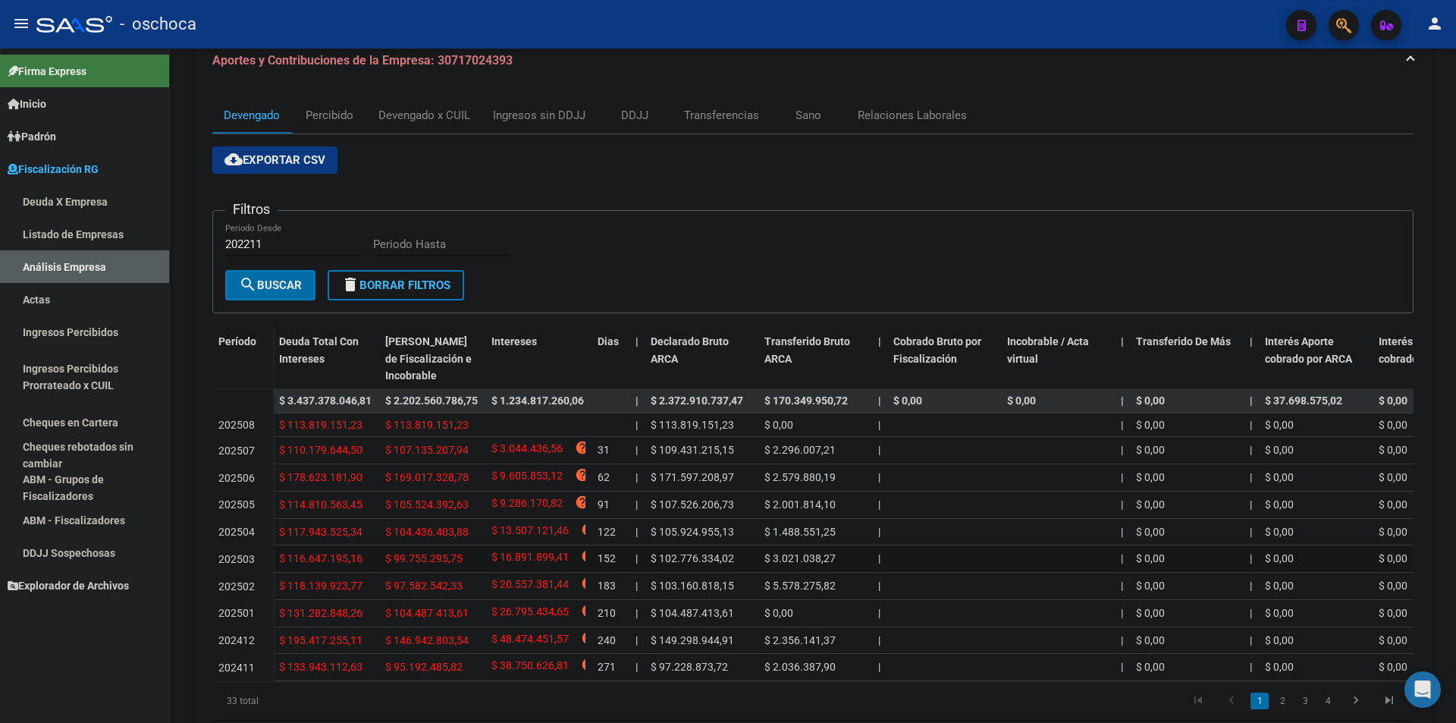
click at [382, 552] on datatable-body-cell "$ 99.755.295,75" at bounding box center [432, 558] width 106 height 27
drag, startPoint x: 388, startPoint y: 538, endPoint x: 482, endPoint y: 513, distance: 98.2
click at [488, 532] on div "$ 117.943.525,34 $ 104.436.403,88 $ 13.507.121,46 help 122 | $ 105.924.955,13 $…" at bounding box center [1179, 532] width 1812 height 27
drag, startPoint x: 443, startPoint y: 499, endPoint x: 400, endPoint y: 465, distance: 55.1
click at [400, 465] on datatable-scroller "$ 3.437.378.046,81 $ 2.202.560.786,75 $ 1.234.817.260,06 | $ 2.372.910.737,47 $…" at bounding box center [812, 535] width 1201 height 292
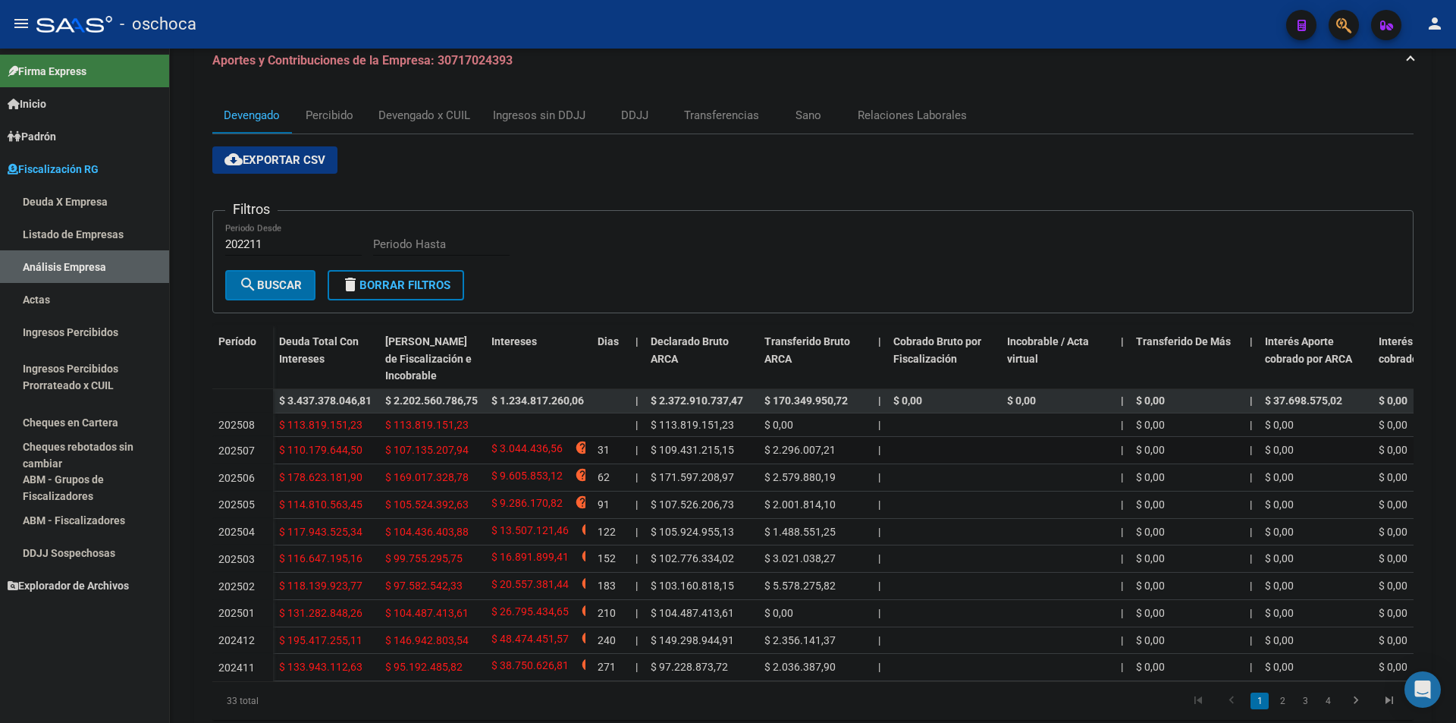
click at [402, 459] on div "$ 107.135.207,94" at bounding box center [432, 449] width 94 height 17
drag, startPoint x: 402, startPoint y: 459, endPoint x: 354, endPoint y: 483, distance: 53.6
click at [384, 474] on datatable-scroller "$ 3.437.378.046,81 $ 2.202.560.786,75 $ 1.234.817.260,06 | $ 2.372.910.737,47 $…" at bounding box center [812, 535] width 1201 height 292
